Goal: Transaction & Acquisition: Subscribe to service/newsletter

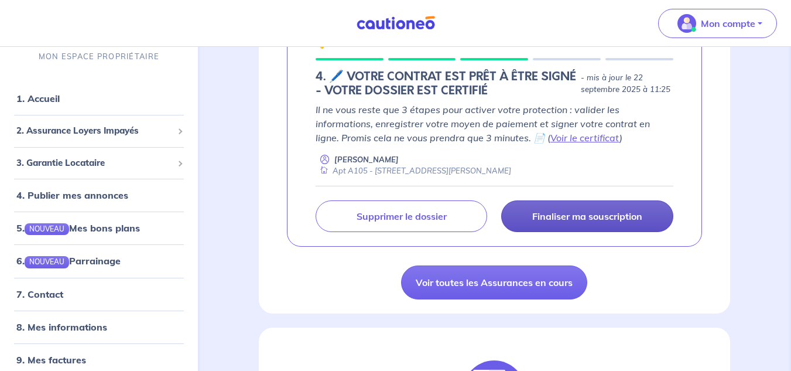
click at [564, 213] on p "Finaliser ma souscription" at bounding box center [587, 216] width 110 height 12
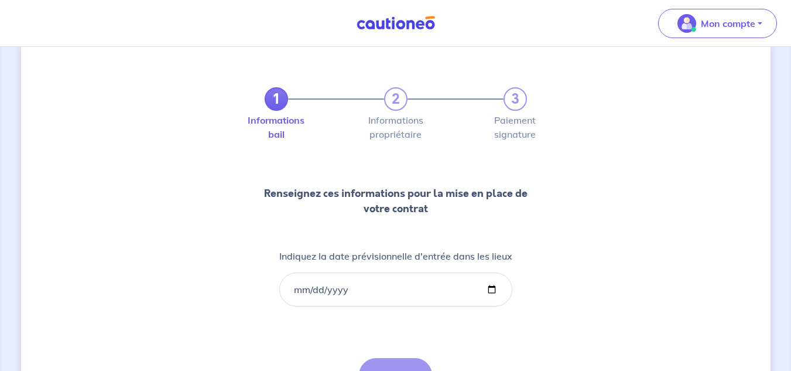
scroll to position [59, 0]
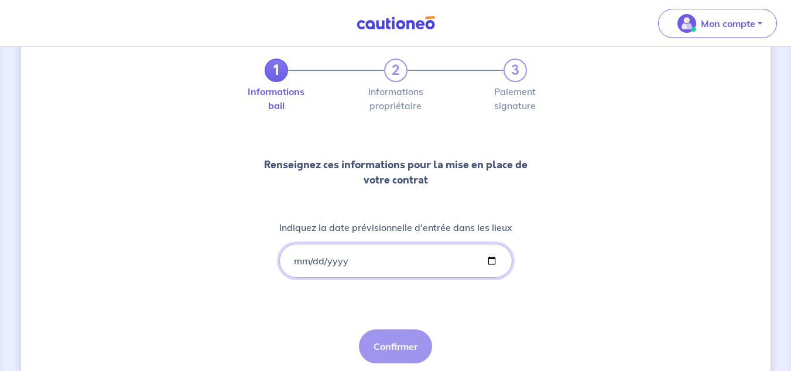
click at [294, 258] on input "Indiquez la date prévisionnelle d'entrée dans les lieux" at bounding box center [395, 261] width 233 height 34
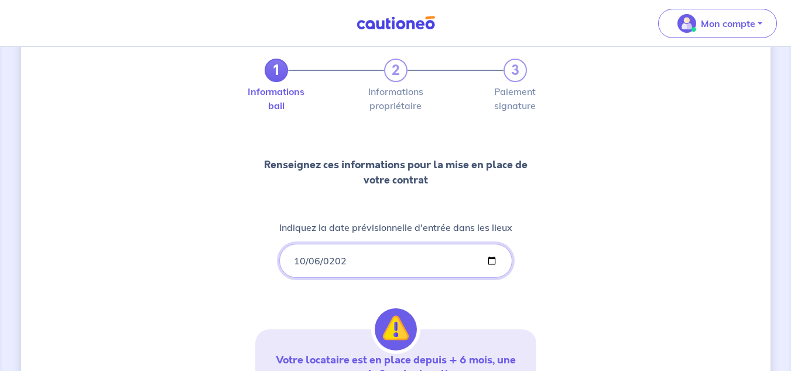
type input "[DATE]"
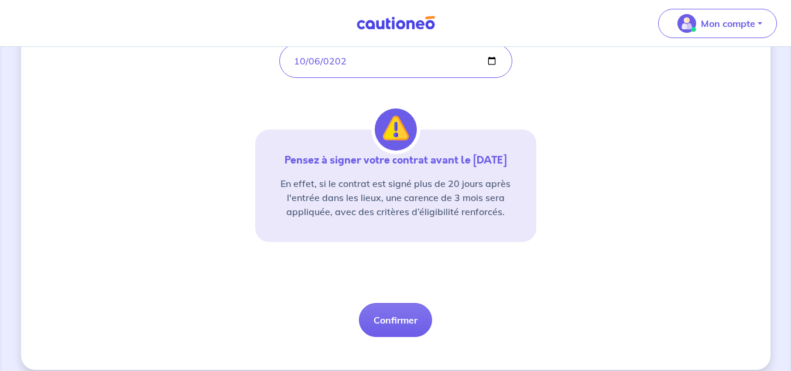
scroll to position [271, 0]
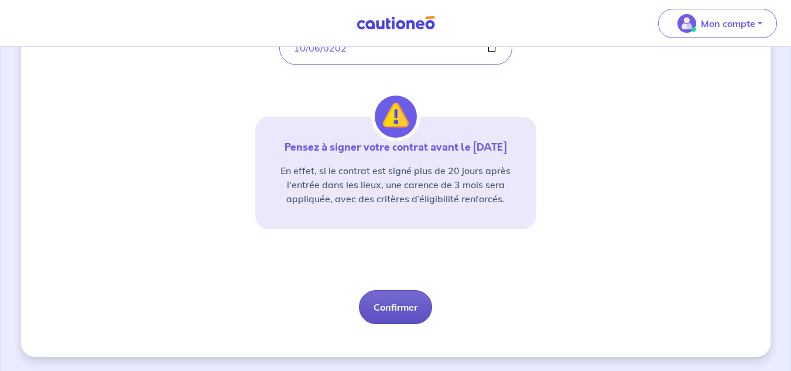
click at [390, 305] on button "Confirmer" at bounding box center [395, 307] width 73 height 34
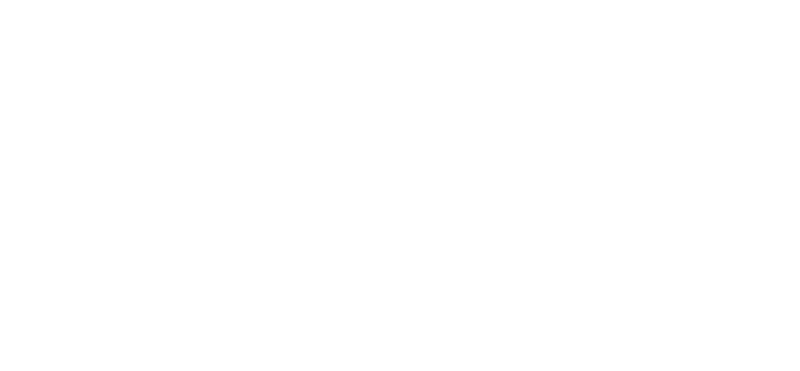
select select "FR"
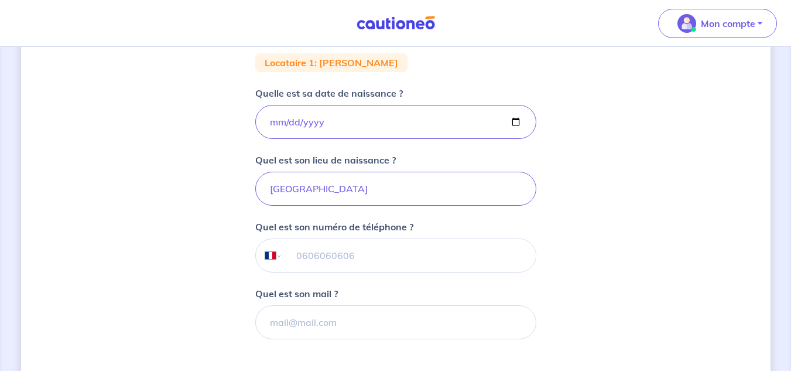
scroll to position [255, 0]
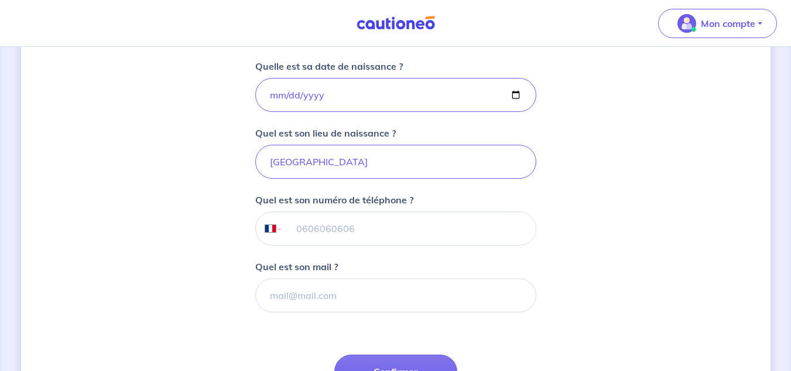
click at [316, 231] on input "tel" at bounding box center [408, 228] width 253 height 33
type input "06 34 52 35 65"
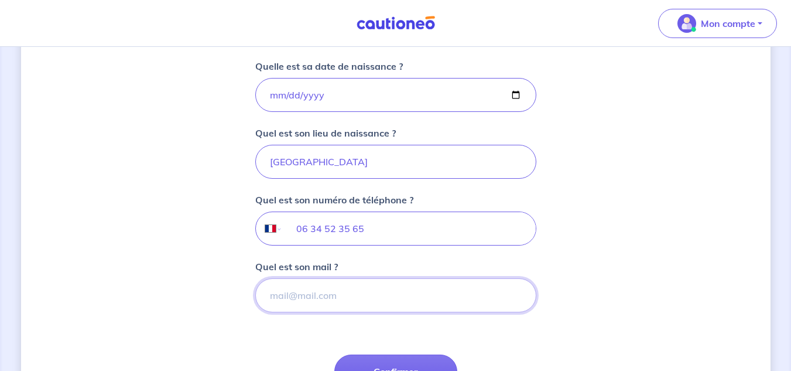
click at [322, 294] on input "Quel est son mail ?" at bounding box center [395, 295] width 281 height 34
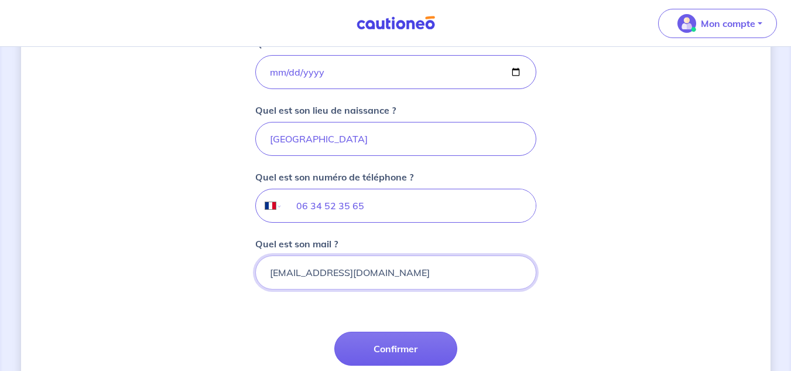
scroll to position [313, 0]
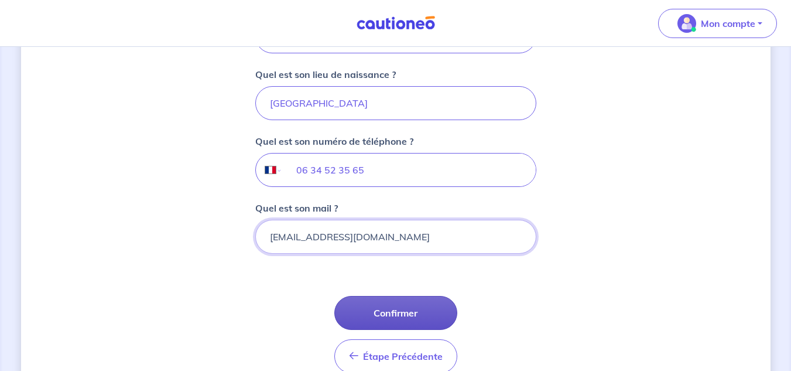
type input "[EMAIL_ADDRESS][DOMAIN_NAME]"
click at [403, 307] on button "Confirmer" at bounding box center [395, 313] width 123 height 34
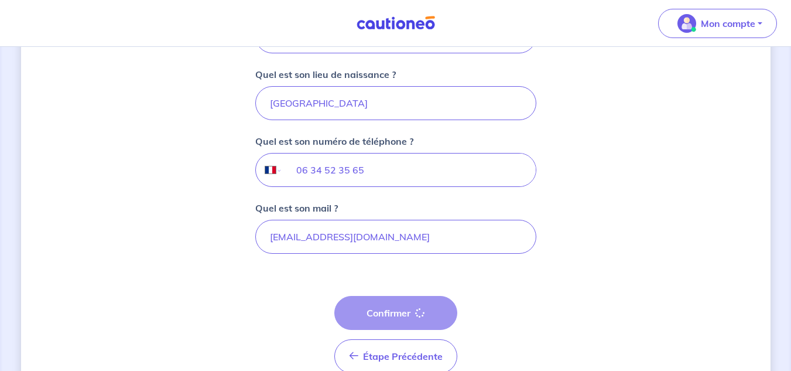
select select "FR"
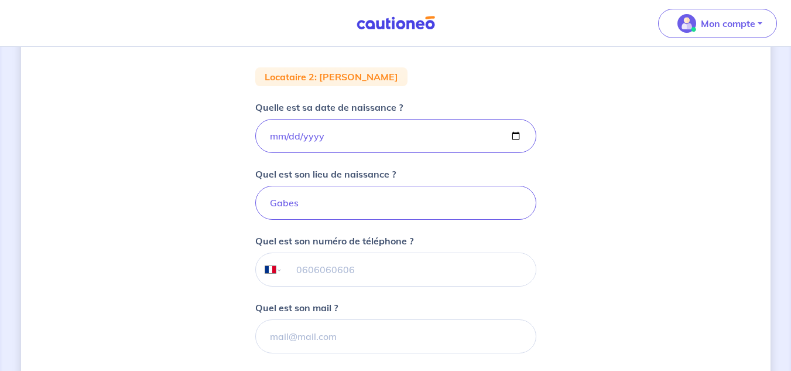
scroll to position [234, 0]
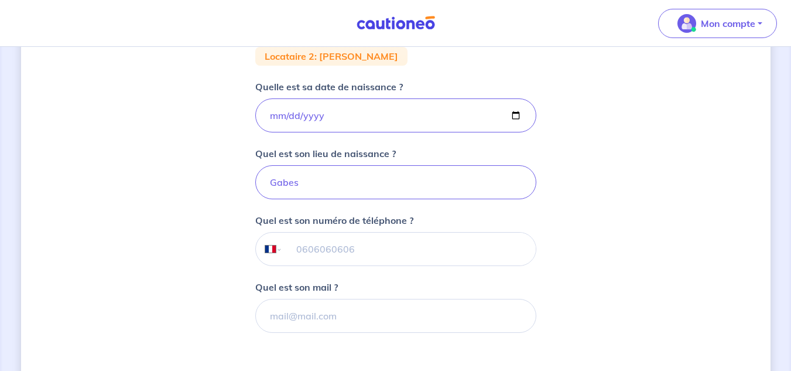
click at [305, 247] on input "tel" at bounding box center [408, 248] width 253 height 33
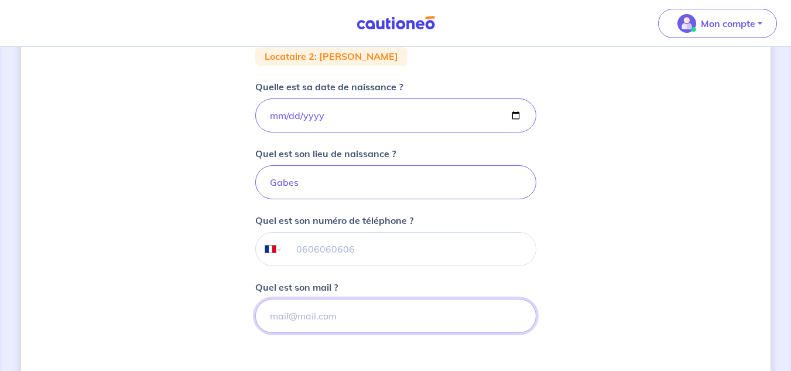
click at [292, 322] on input "Quel est son mail ?" at bounding box center [395, 316] width 281 height 34
type input "[EMAIL_ADDRESS][DOMAIN_NAME]"
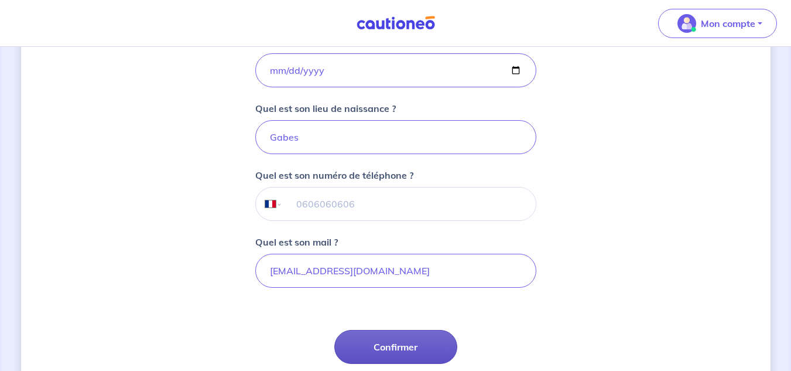
scroll to position [293, 0]
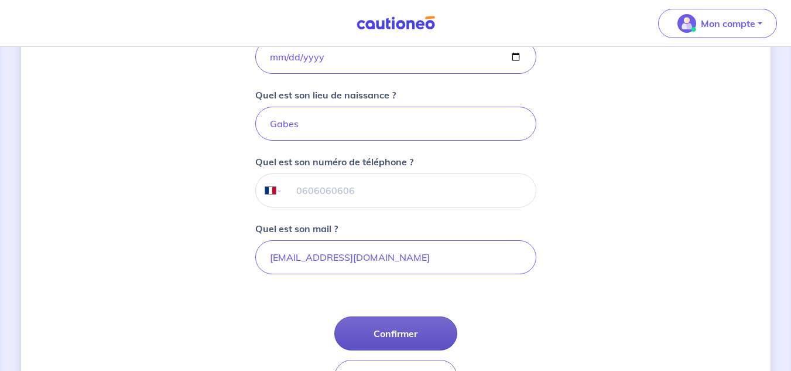
click at [385, 328] on button "Confirmer" at bounding box center [395, 333] width 123 height 34
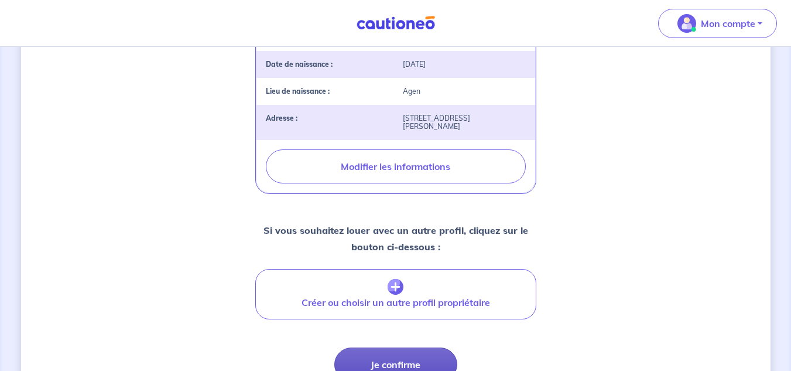
scroll to position [483, 0]
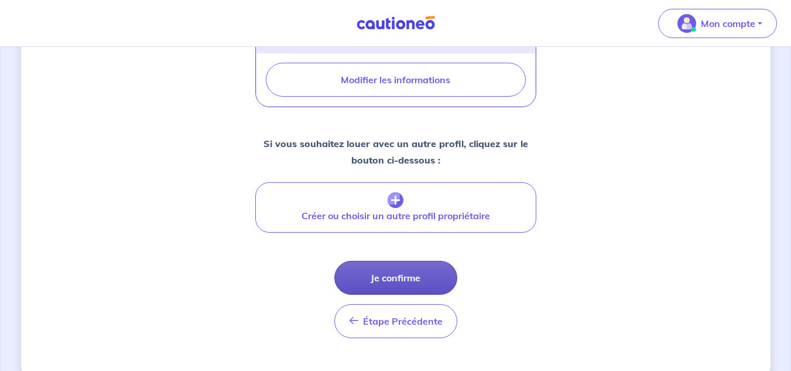
click at [373, 261] on button "Je confirme" at bounding box center [395, 278] width 123 height 34
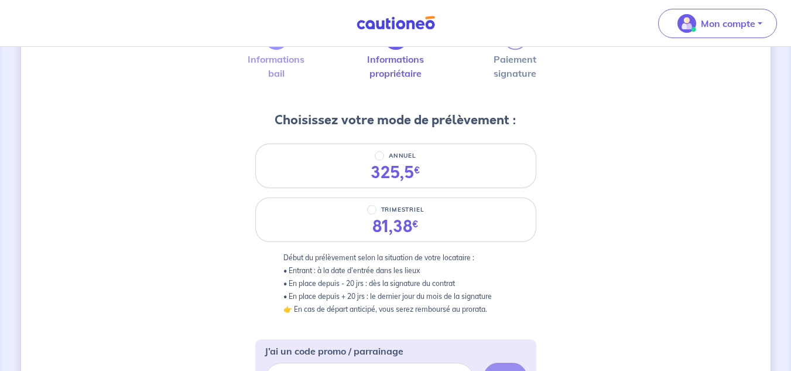
scroll to position [117, 0]
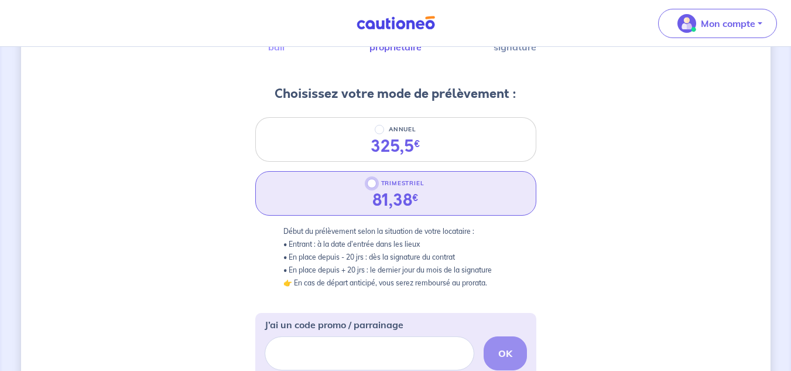
click at [371, 186] on input "TRIMESTRIEL" at bounding box center [371, 183] width 9 height 9
radio input "true"
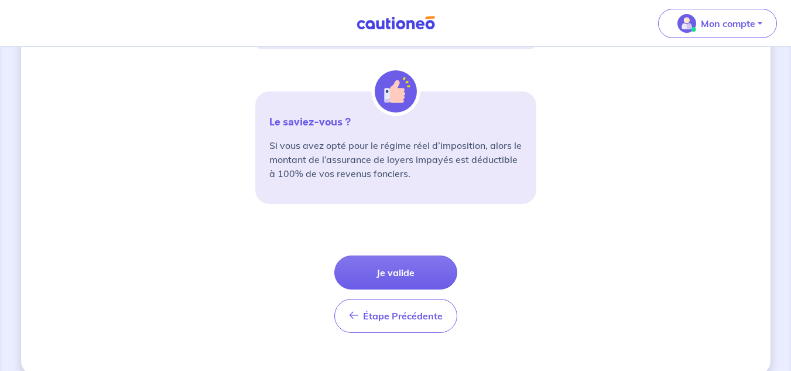
scroll to position [466, 0]
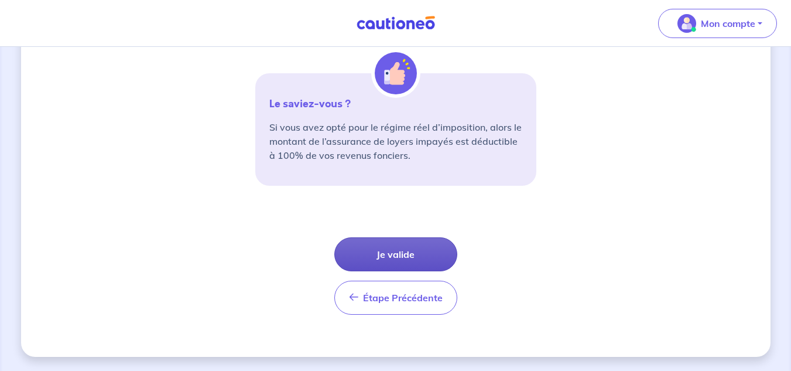
click at [384, 245] on button "Je valide" at bounding box center [395, 254] width 123 height 34
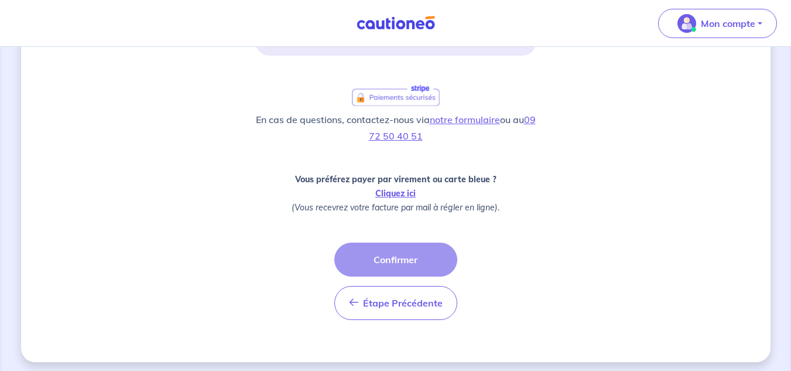
scroll to position [375, 0]
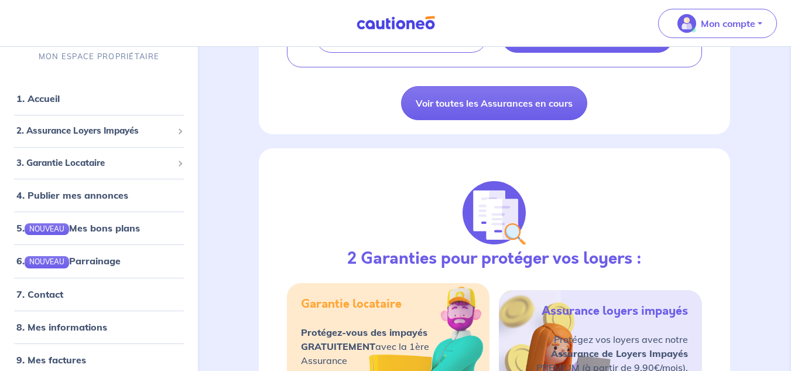
scroll to position [234, 0]
